Goal: Find specific page/section: Find specific page/section

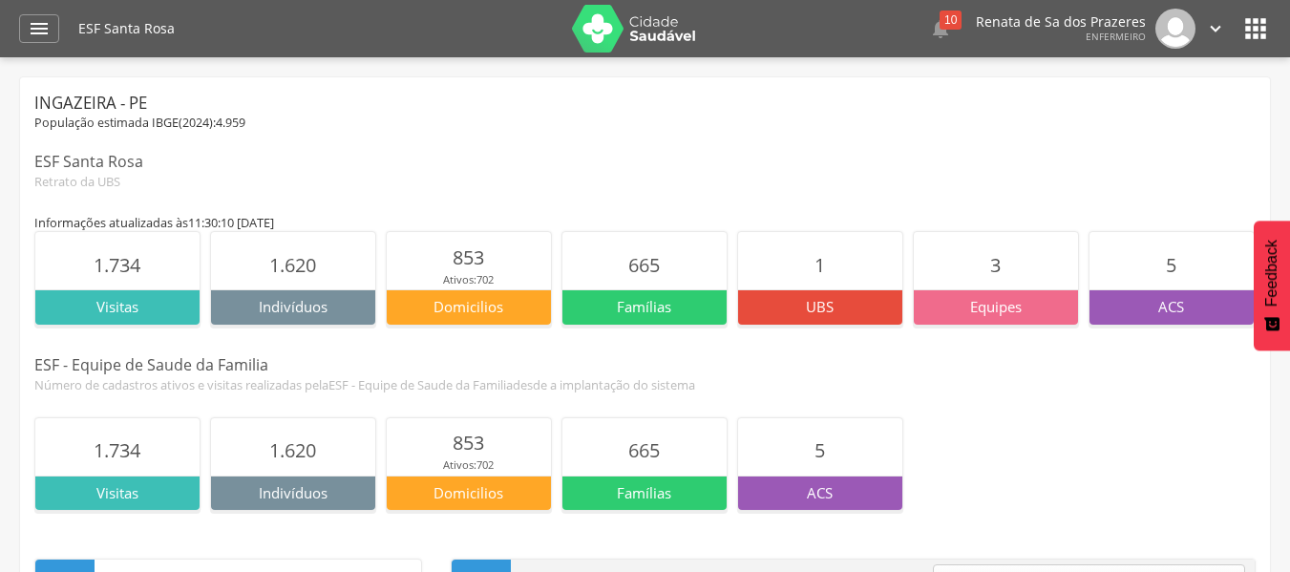
click at [964, 300] on div "Equipes" at bounding box center [995, 306] width 164 height 34
click at [964, 302] on p "Equipes" at bounding box center [995, 307] width 164 height 20
drag, startPoint x: 964, startPoint y: 302, endPoint x: 962, endPoint y: 314, distance: 12.6
click at [964, 303] on p "Equipes" at bounding box center [995, 307] width 164 height 20
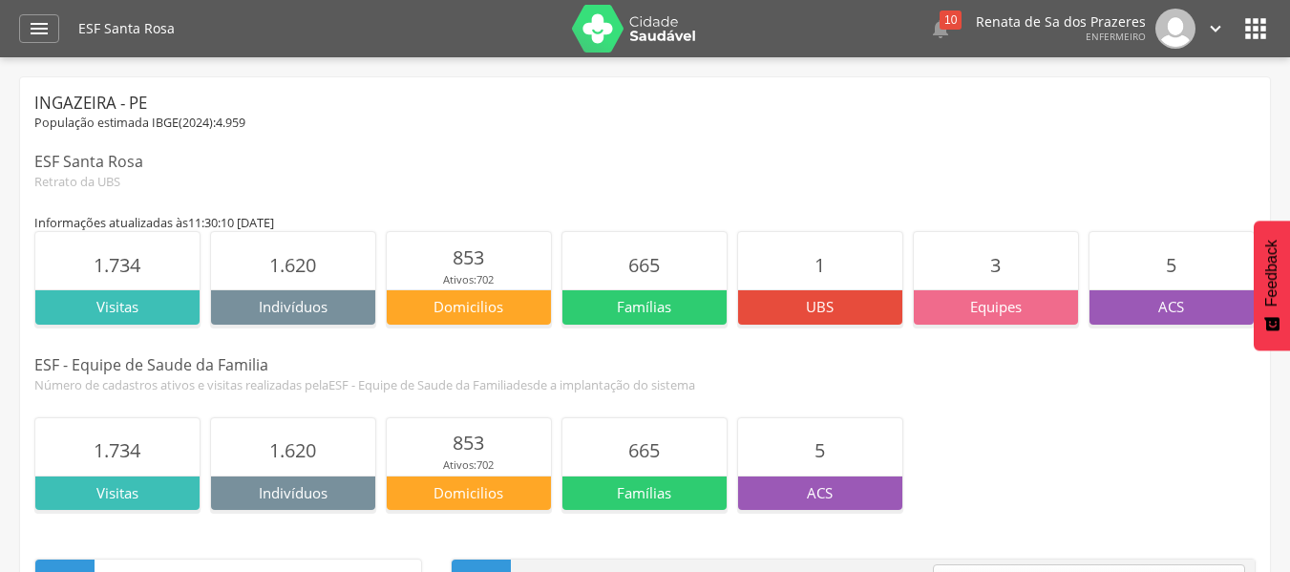
click at [966, 363] on div "ESF - Equipe de Saude da Familia" at bounding box center [644, 365] width 1221 height 22
click at [638, 307] on p "Famílias" at bounding box center [644, 307] width 164 height 20
drag, startPoint x: 638, startPoint y: 307, endPoint x: 468, endPoint y: 271, distance: 173.7
click at [619, 306] on p "Famílias" at bounding box center [644, 307] width 164 height 20
click at [468, 272] on p "Ativos: 702" at bounding box center [468, 279] width 51 height 15
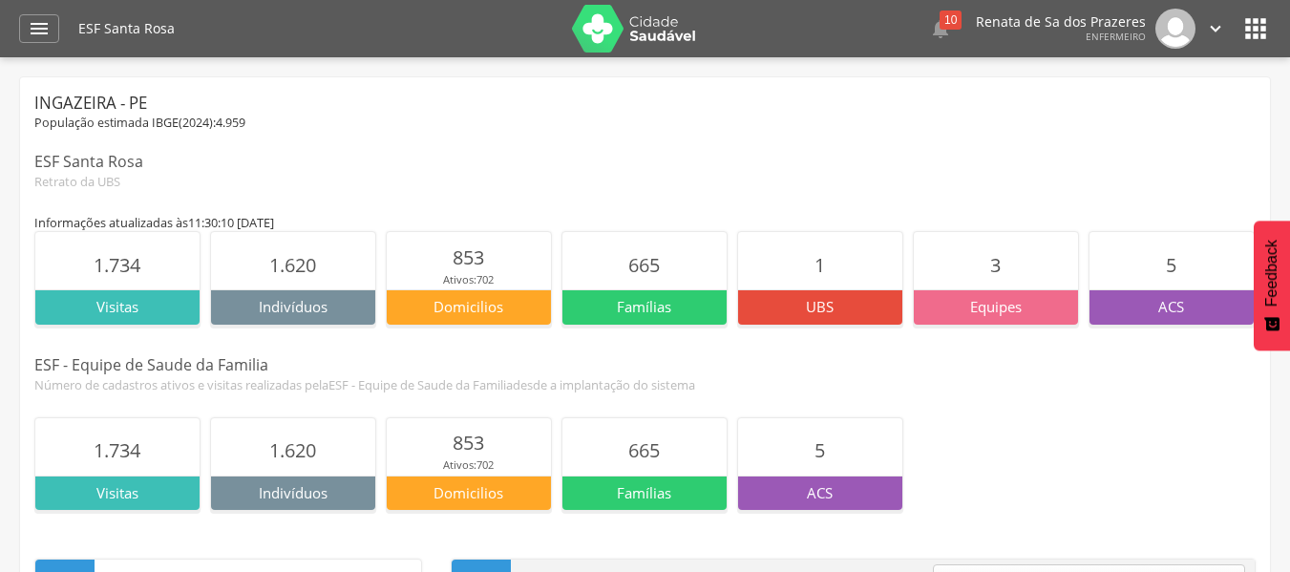
click at [468, 272] on p "Ativos: 702" at bounding box center [468, 279] width 51 height 15
click at [339, 267] on section "1.620" at bounding box center [293, 260] width 164 height 57
click at [339, 269] on section "1.620" at bounding box center [293, 260] width 164 height 57
click at [429, 134] on div "Ingazeira - PE População estimada IBGE( 2024 ): 4.959 ESF [GEOGRAPHIC_DATA] Ret…" at bounding box center [644, 141] width 1221 height 98
click at [137, 256] on span "1.734" at bounding box center [117, 265] width 47 height 26
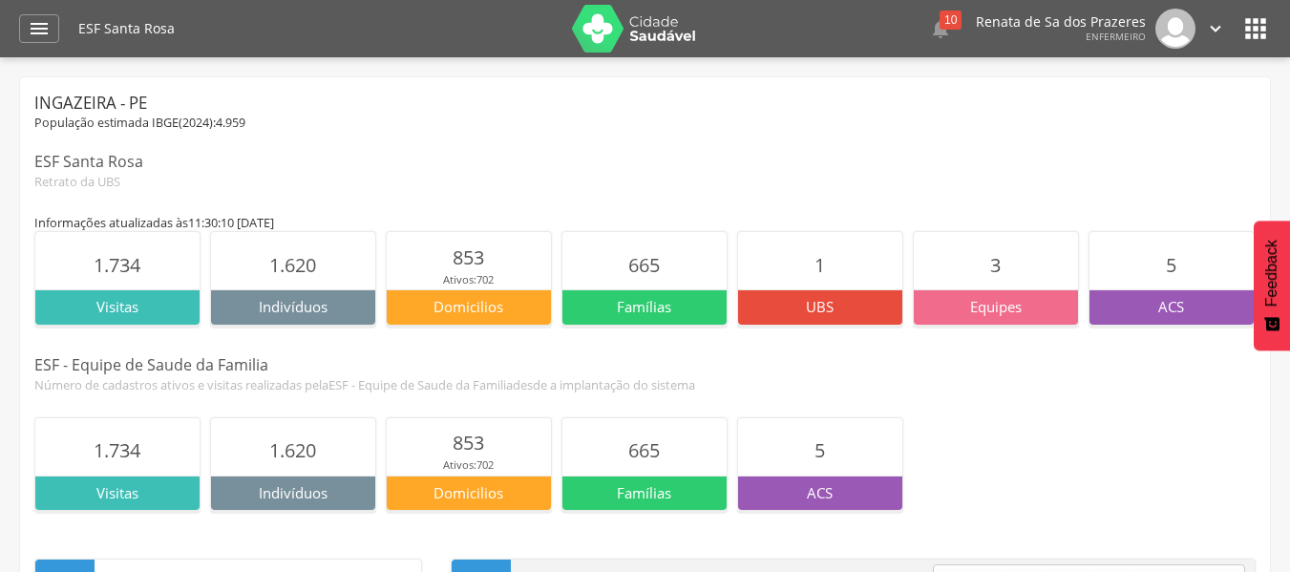
click at [137, 256] on span "1.734" at bounding box center [117, 265] width 47 height 26
click at [137, 257] on span "1.734" at bounding box center [117, 265] width 47 height 26
click at [359, 467] on section "1.620" at bounding box center [293, 446] width 164 height 57
click at [355, 465] on section "1.620" at bounding box center [293, 446] width 164 height 57
click at [350, 463] on section "1.620" at bounding box center [293, 446] width 164 height 57
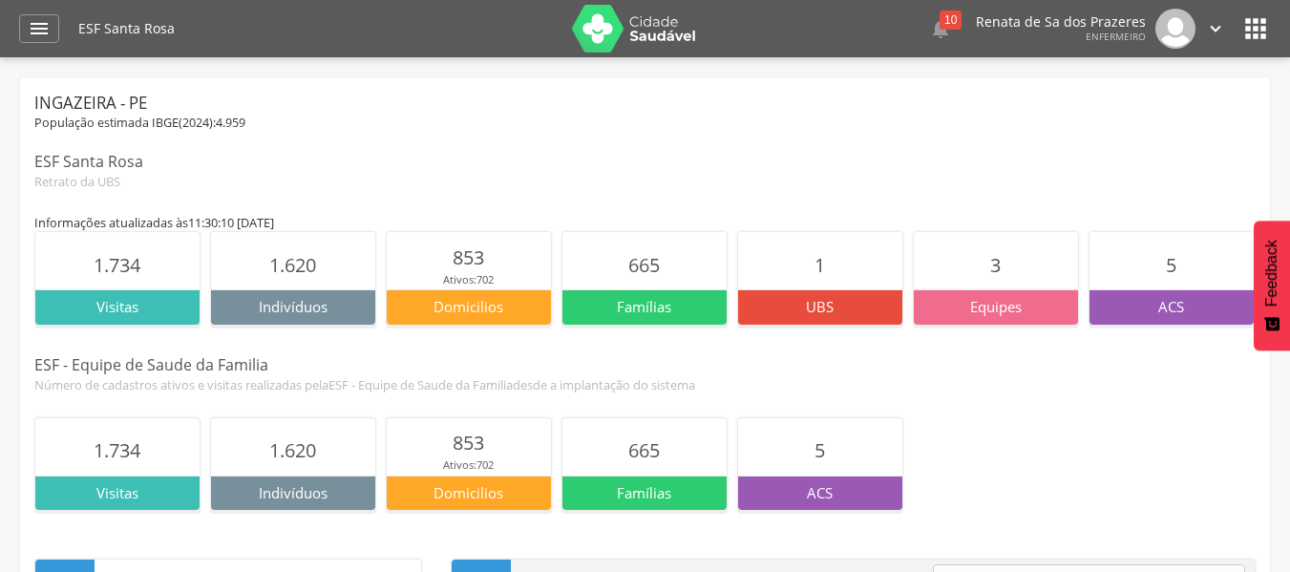
click at [348, 463] on section "1.620" at bounding box center [293, 446] width 164 height 57
drag, startPoint x: 1267, startPoint y: 40, endPoint x: 1279, endPoint y: 44, distance: 13.0
click at [1273, 42] on header " Dashboard Supervisão Produtividade Mapa da Cidade App desatualizado Última si…" at bounding box center [645, 28] width 1290 height 57
click at [1216, 36] on icon "" at bounding box center [1215, 28] width 21 height 21
drag, startPoint x: 1281, startPoint y: 30, endPoint x: 1229, endPoint y: 29, distance: 51.6
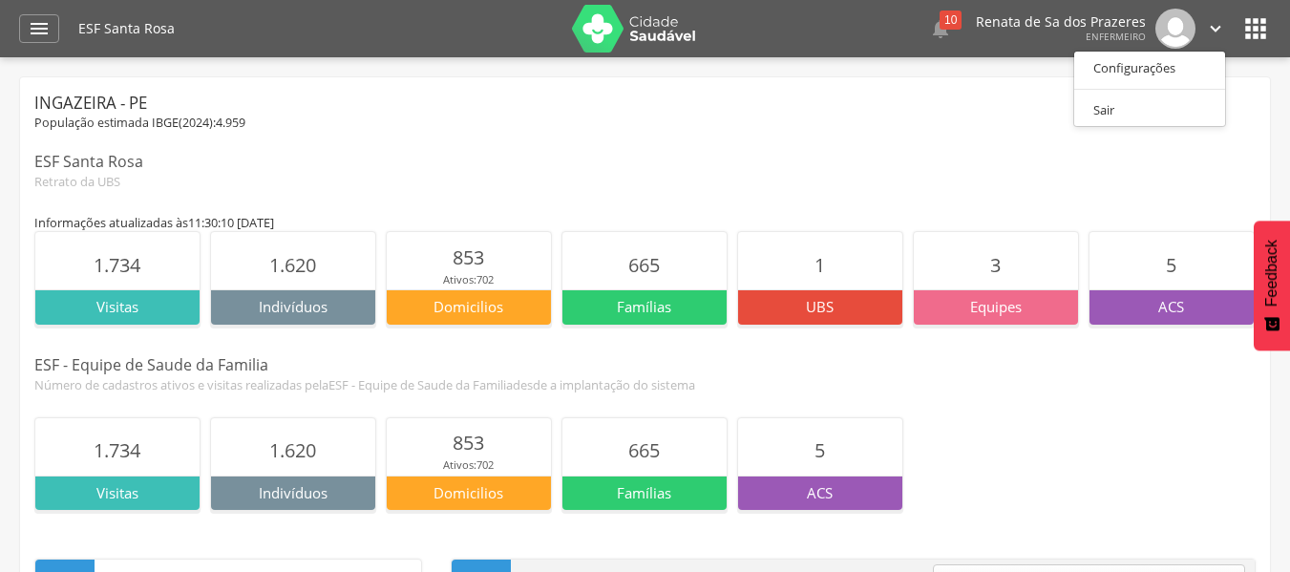
click at [1270, 31] on header " Dashboard Supervisão Produtividade Mapa da Cidade App desatualizado Última si…" at bounding box center [645, 28] width 1290 height 57
drag, startPoint x: 1230, startPoint y: 29, endPoint x: 1249, endPoint y: 29, distance: 18.1
click at [1239, 29] on div "ESF Santa Rosa  10  Lorem ipsum dolor sit amet, sed do eiusmod tempor incidid…" at bounding box center [674, 28] width 1192 height 57
click at [1253, 29] on icon "" at bounding box center [1255, 28] width 31 height 31
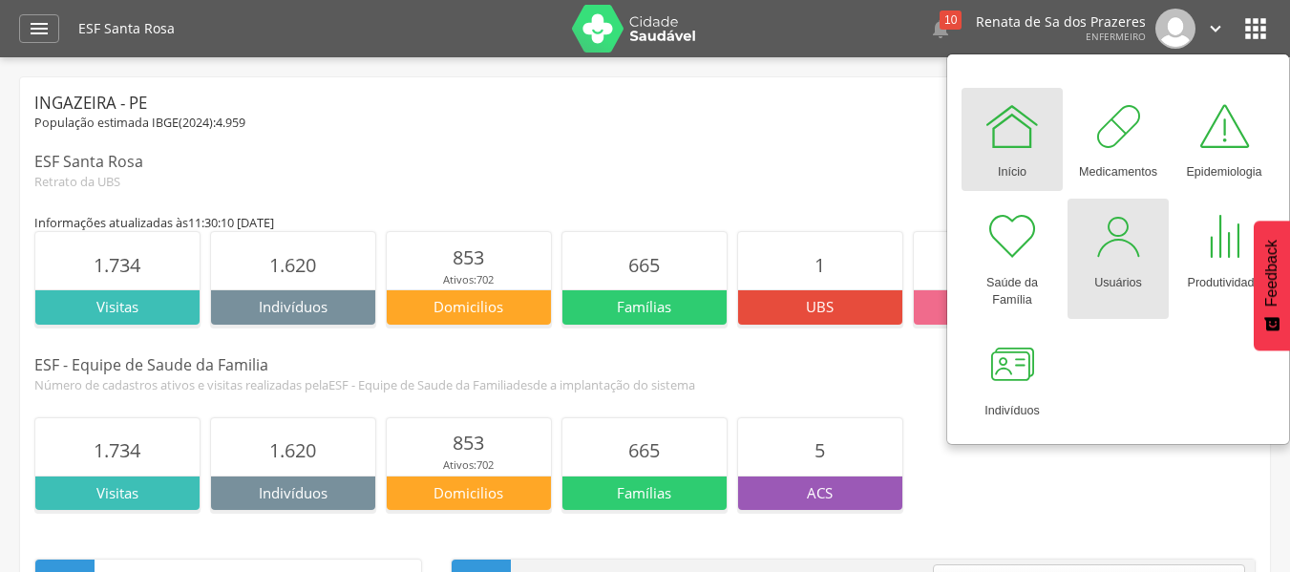
click at [1128, 273] on div "Usuários" at bounding box center [1118, 278] width 48 height 27
